Goal: Transaction & Acquisition: Purchase product/service

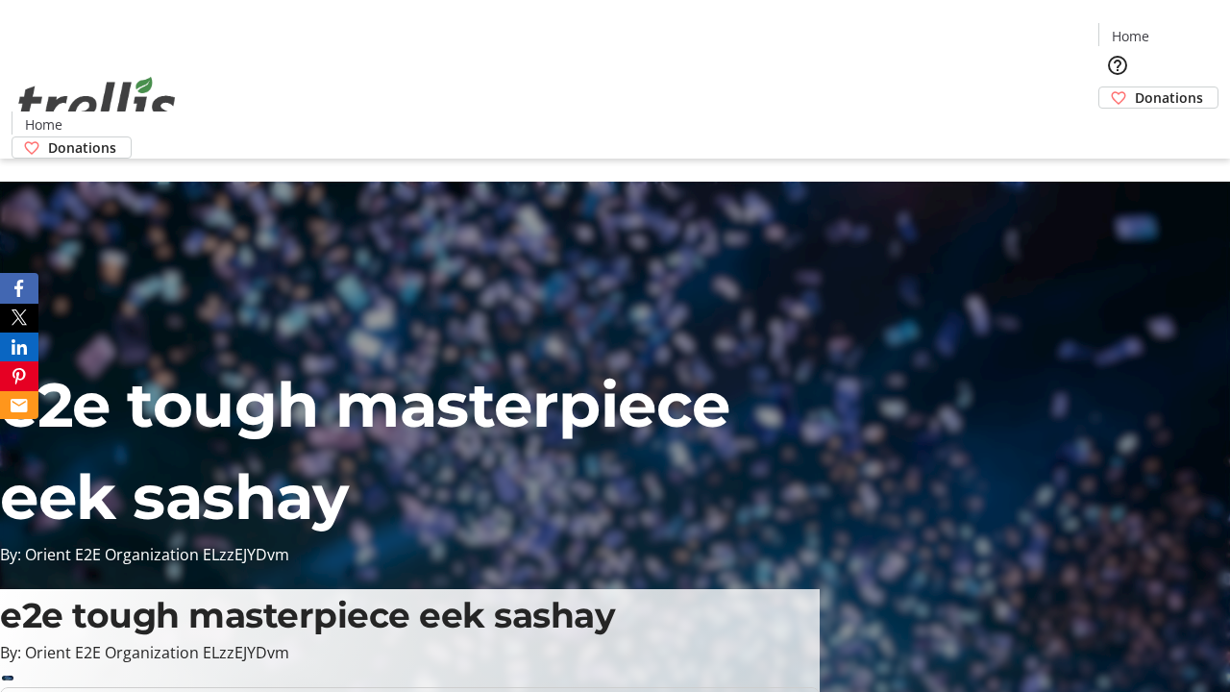
click at [1135, 87] on span "Donations" at bounding box center [1169, 97] width 68 height 20
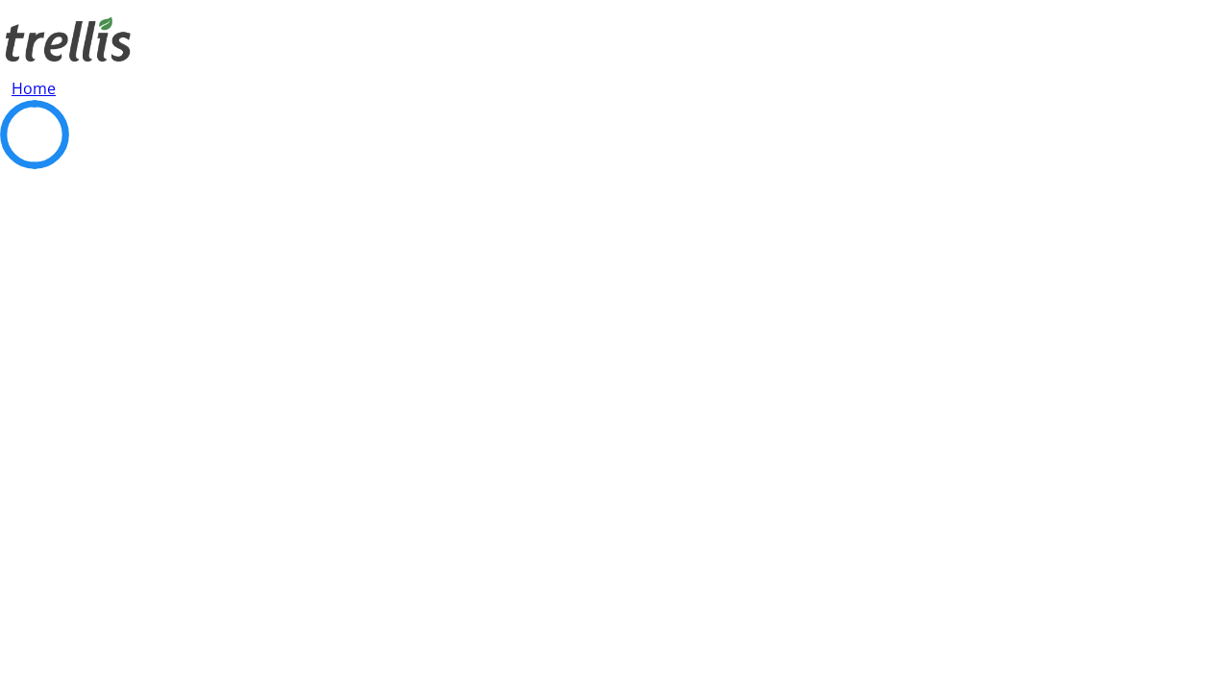
select select "CA"
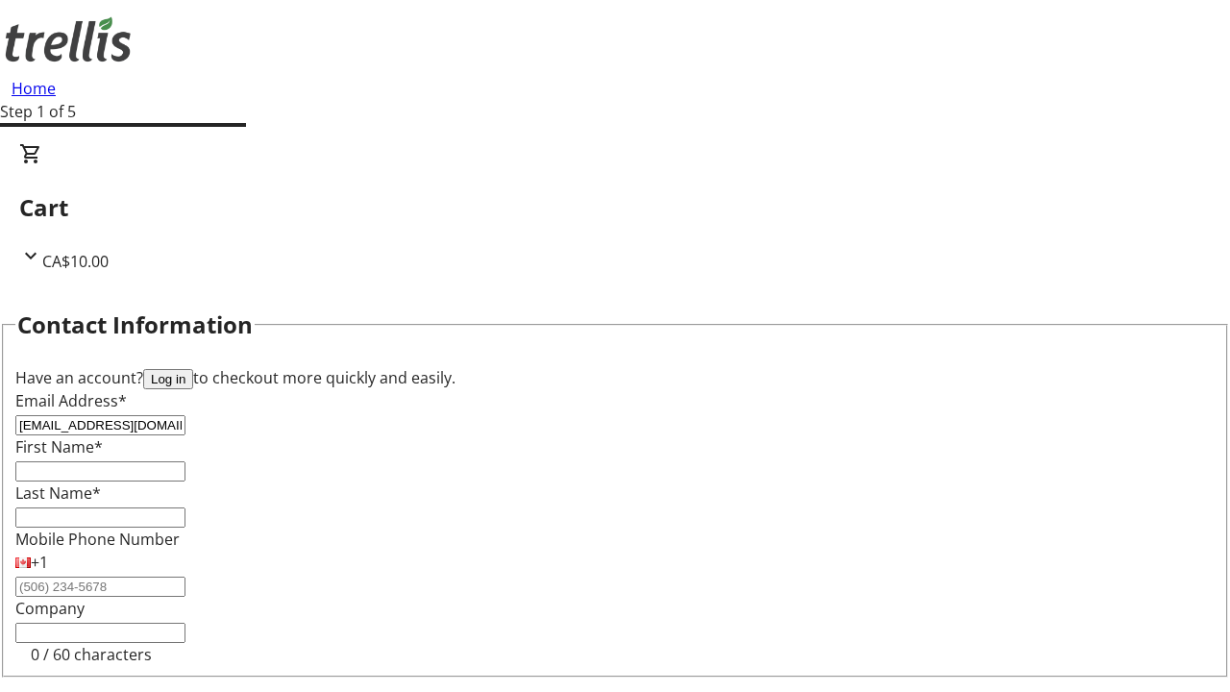
type input "[EMAIL_ADDRESS][DOMAIN_NAME]"
type input "[PERSON_NAME]"
type input "[STREET_ADDRESS][PERSON_NAME]"
type input "Kelowna"
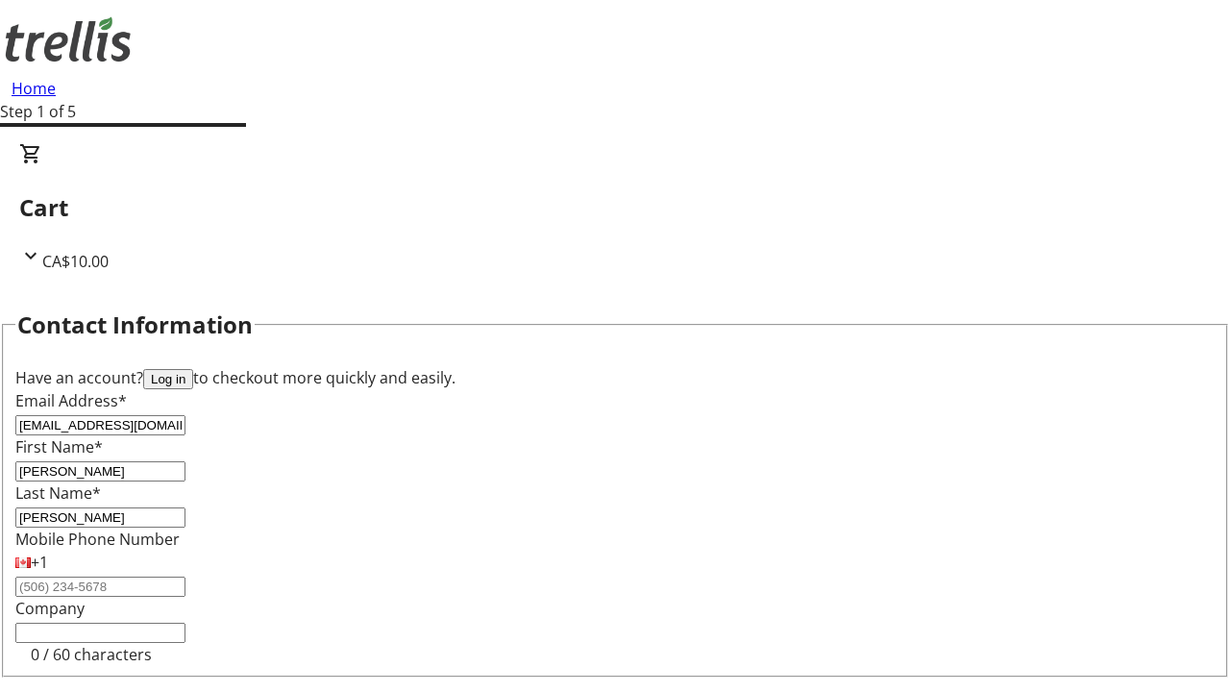
select select "BC"
type input "Kelowna"
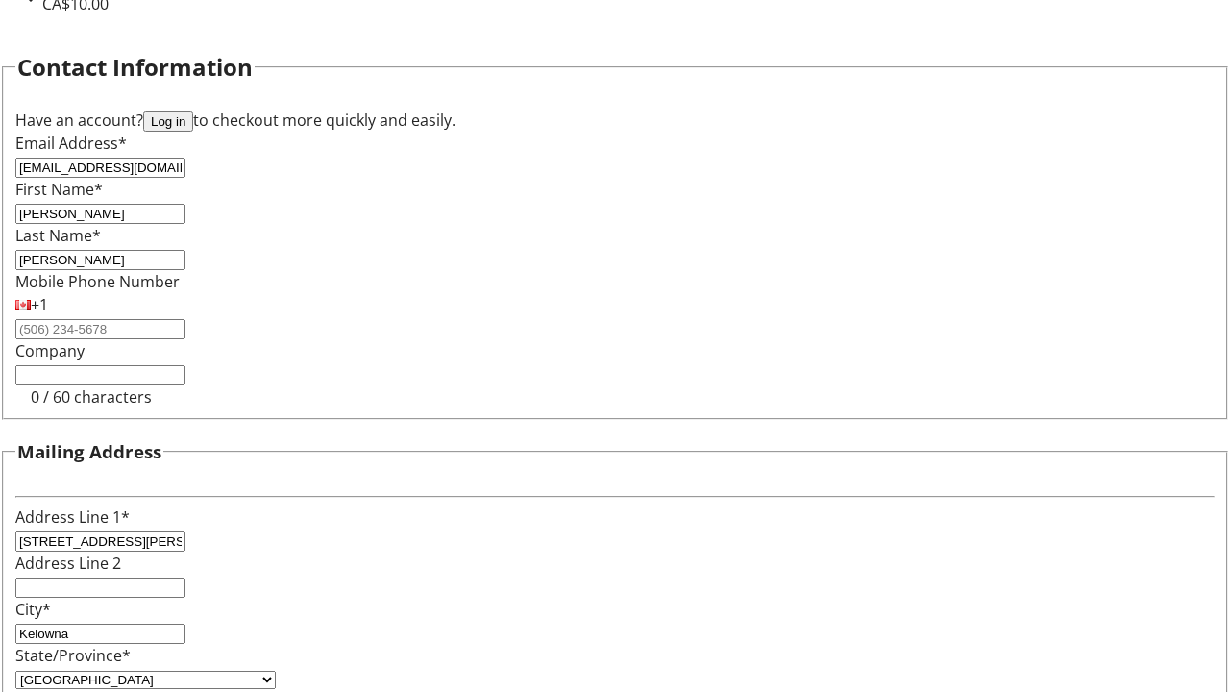
type input "V1Y 0C2"
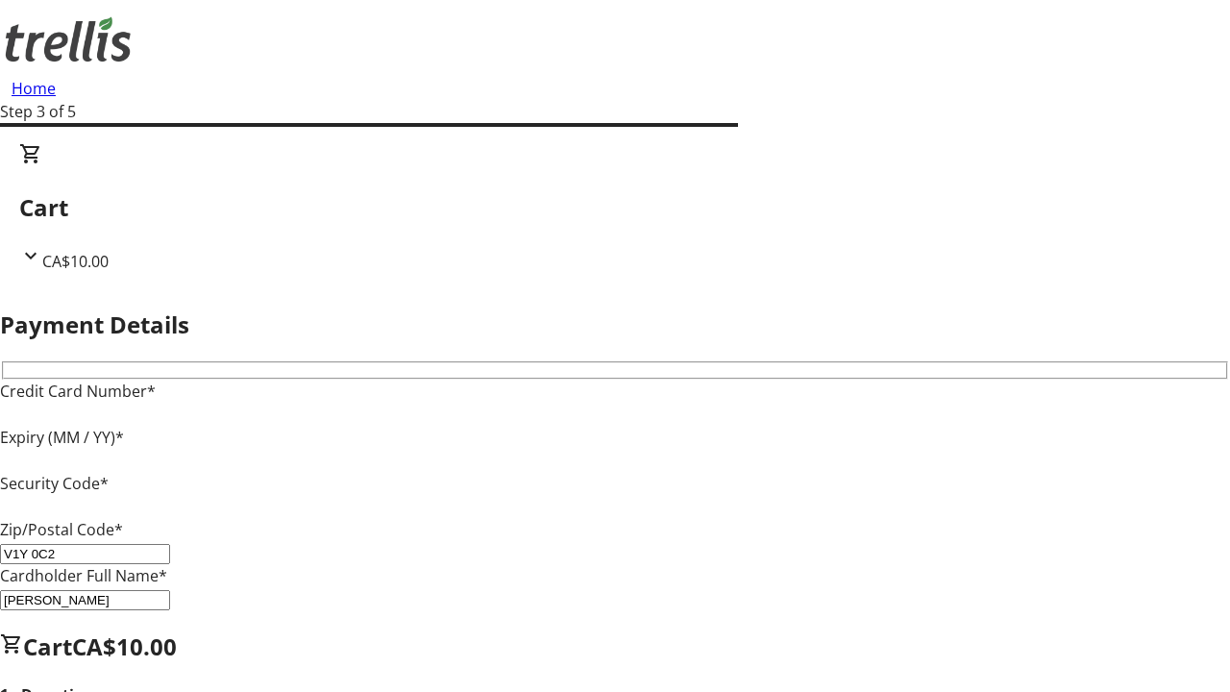
type input "V1Y 0C2"
